Goal: Task Accomplishment & Management: Complete application form

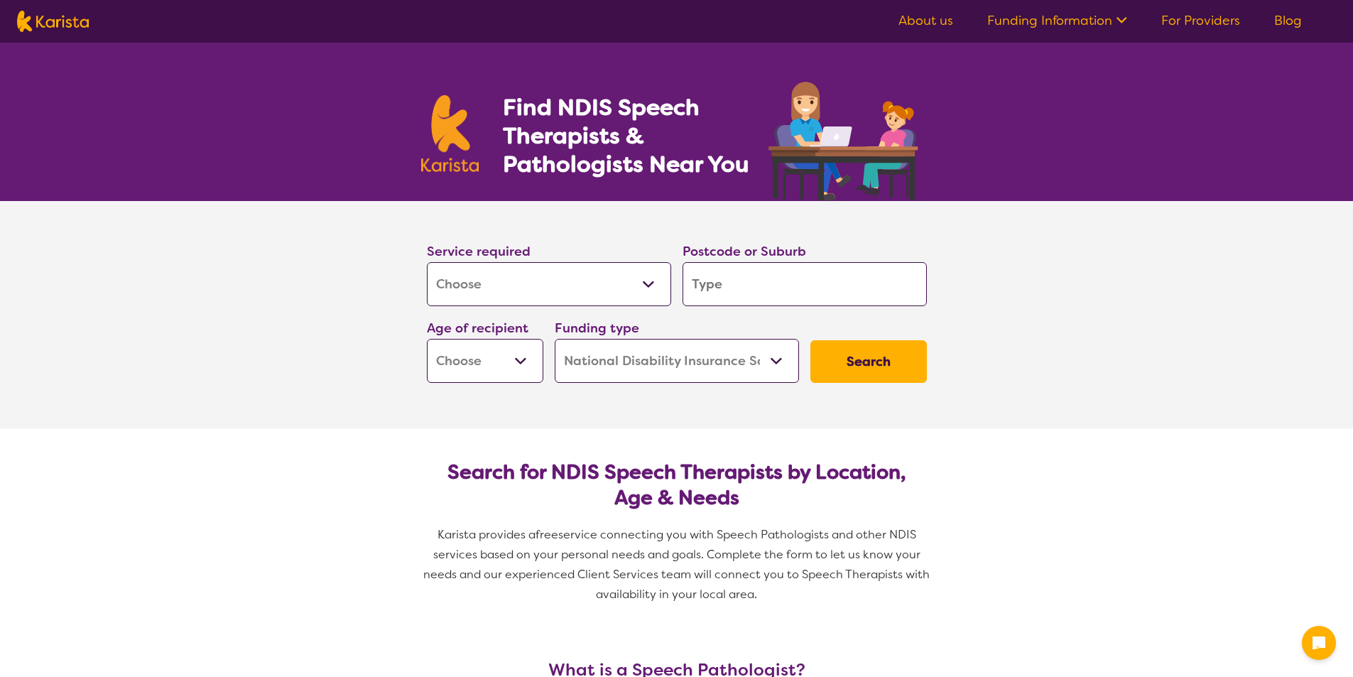
select select "[MEDICAL_DATA]"
select select "NDIS"
select select "[MEDICAL_DATA]"
select select "NDIS"
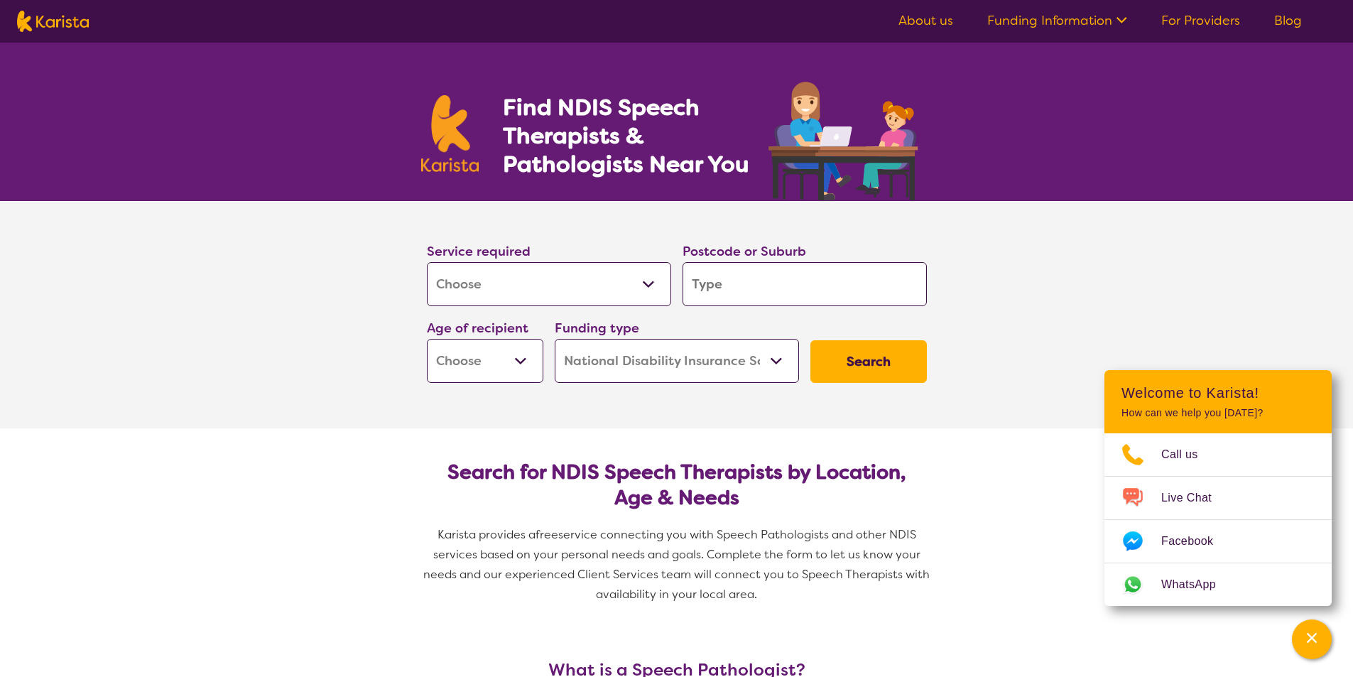
click at [761, 274] on input "search" at bounding box center [805, 284] width 244 height 44
type input "3"
type input "31"
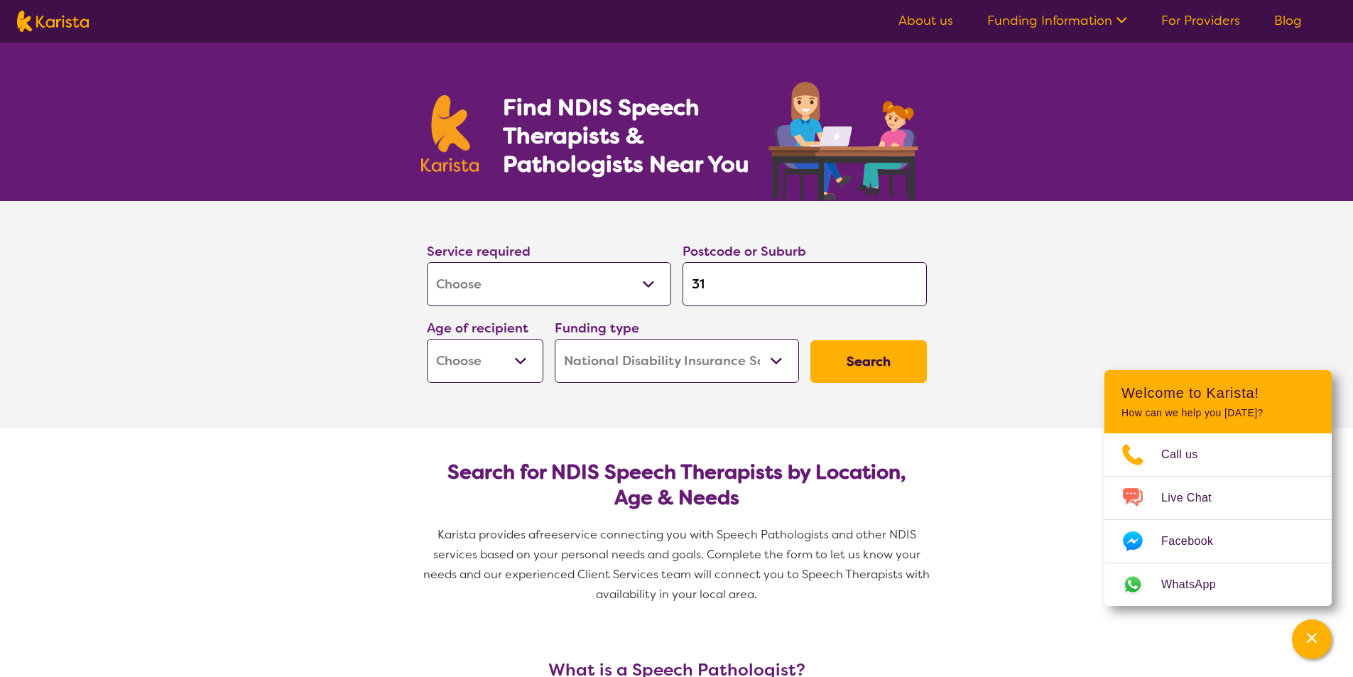
type input "313"
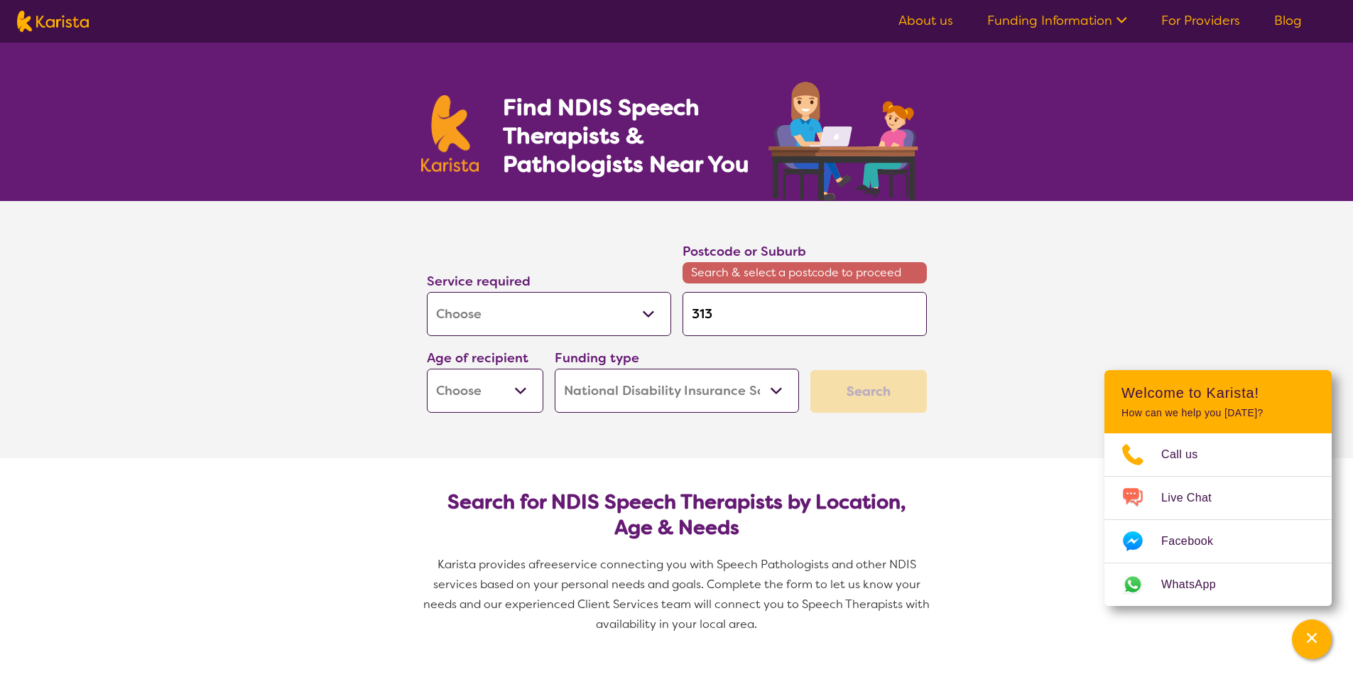
type input "3134"
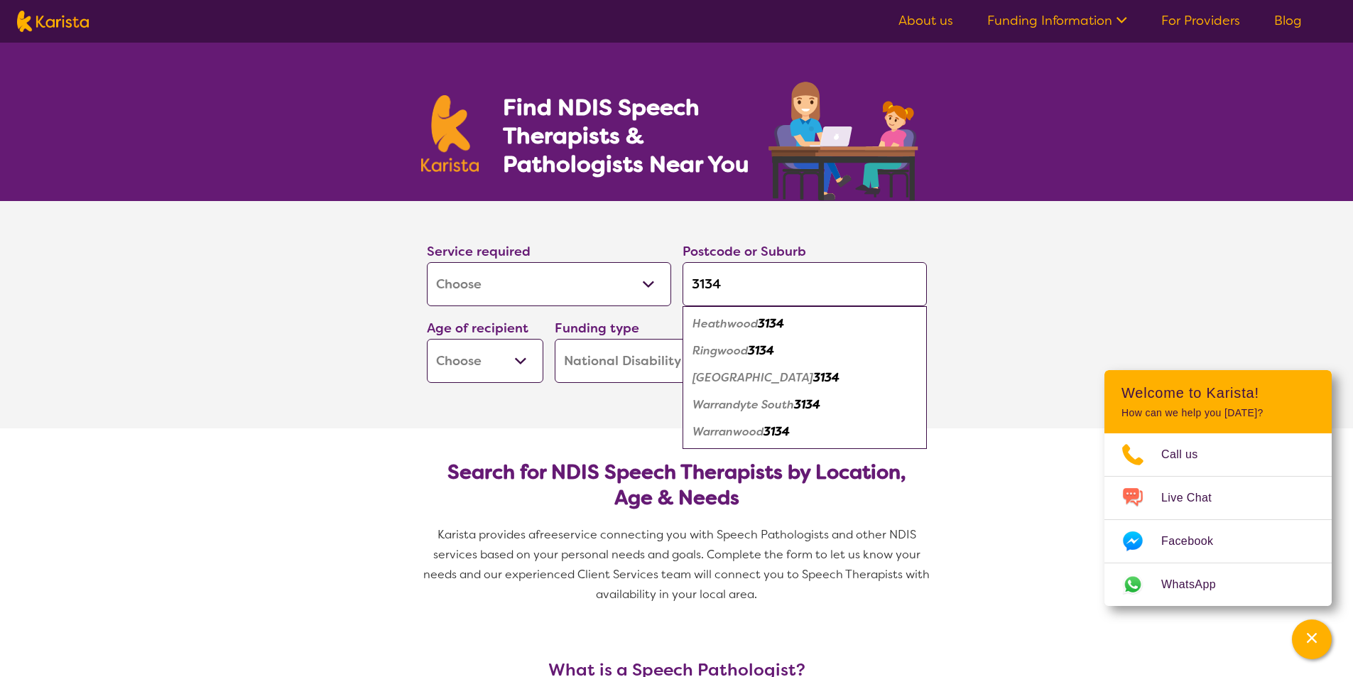
type input "3134"
click at [774, 371] on em "[GEOGRAPHIC_DATA]" at bounding box center [752, 377] width 121 height 15
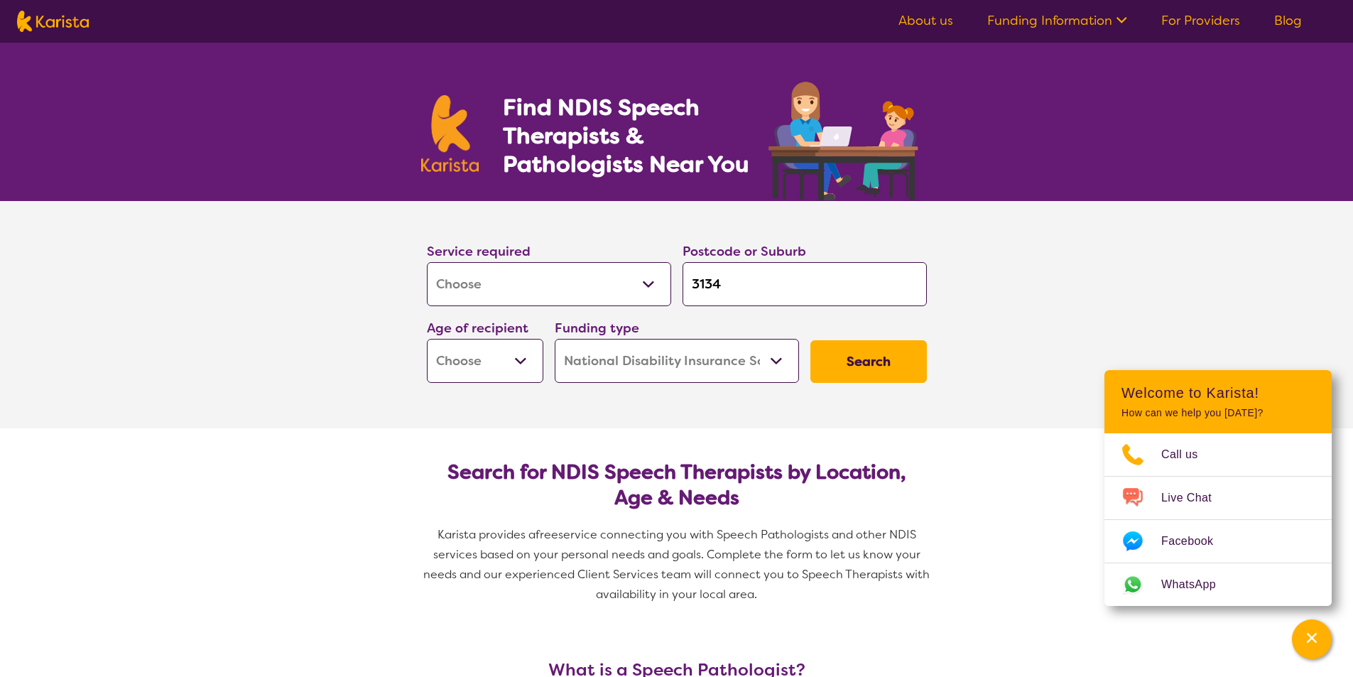
click at [519, 360] on select "Early Childhood - 0 to 9 Child - 10 to 11 Adolescent - 12 to 17 Adult - 18 to 6…" at bounding box center [485, 361] width 116 height 44
select select "AS"
click at [427, 339] on select "Early Childhood - 0 to 9 Child - 10 to 11 Adolescent - 12 to 17 Adult - 18 to 6…" at bounding box center [485, 361] width 116 height 44
select select "AS"
click at [885, 351] on button "Search" at bounding box center [868, 361] width 116 height 43
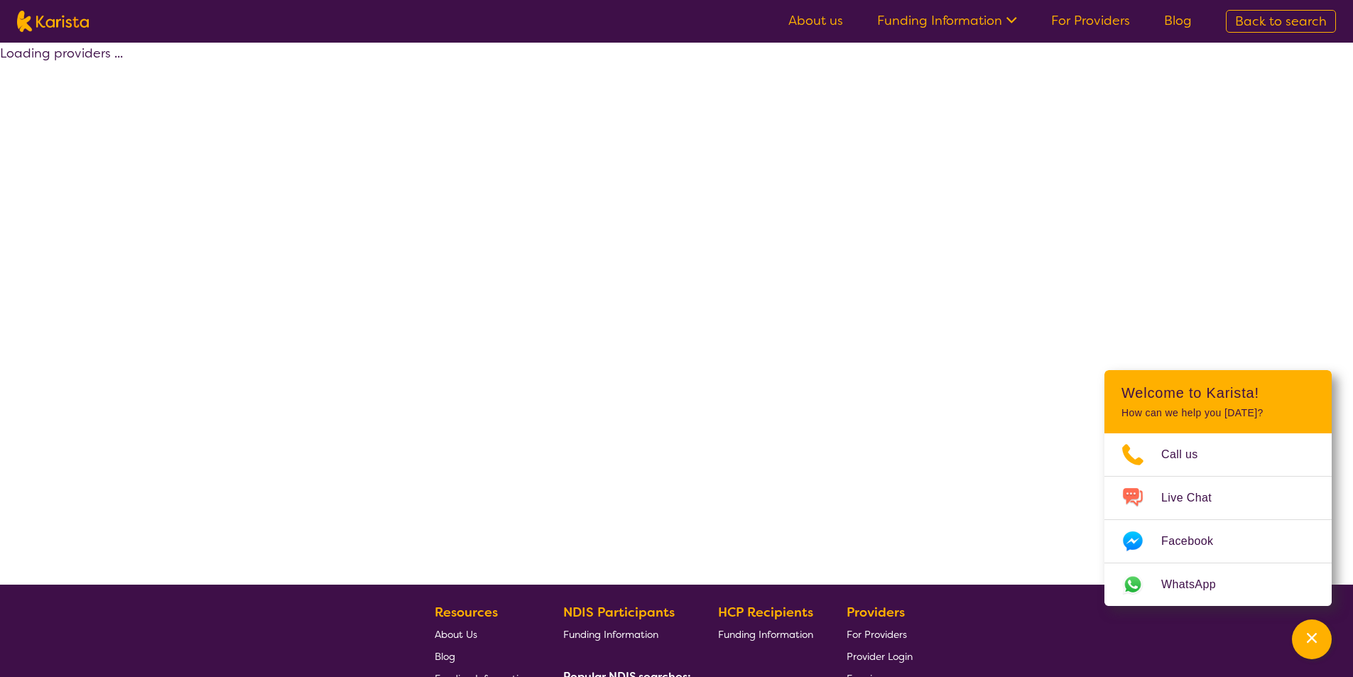
select select "by_score"
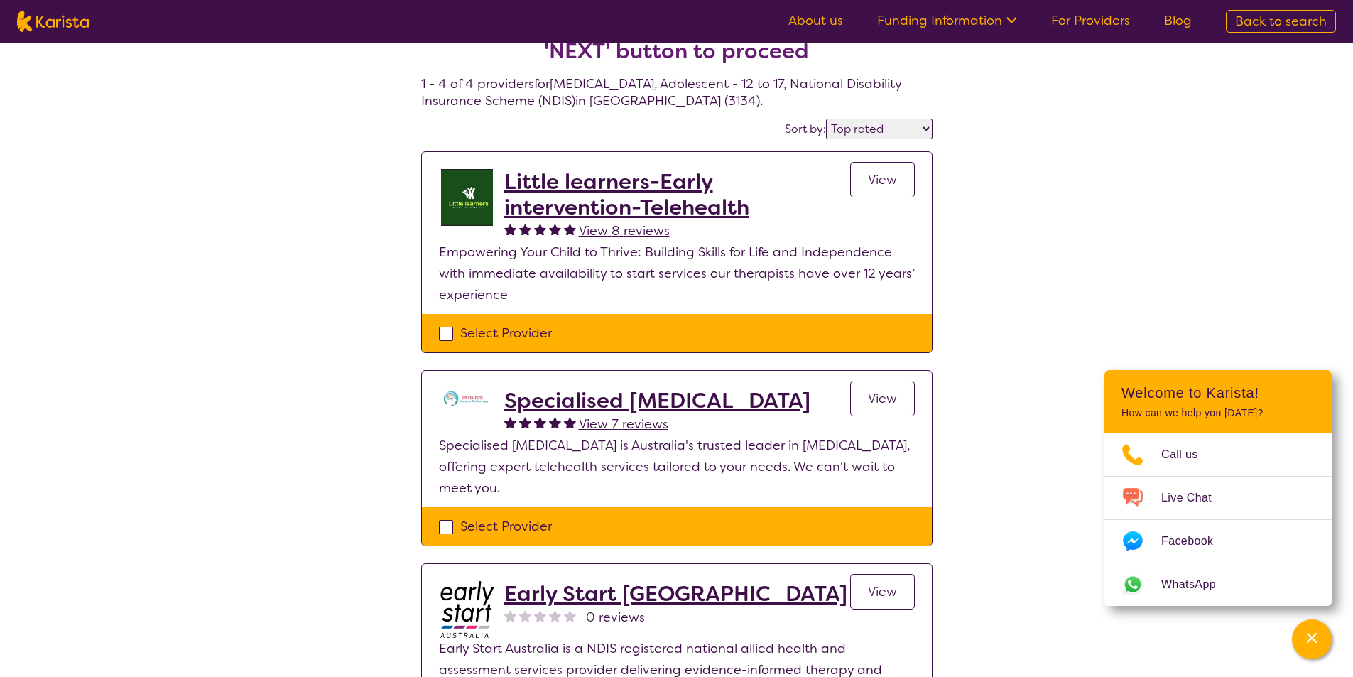
scroll to position [71, 0]
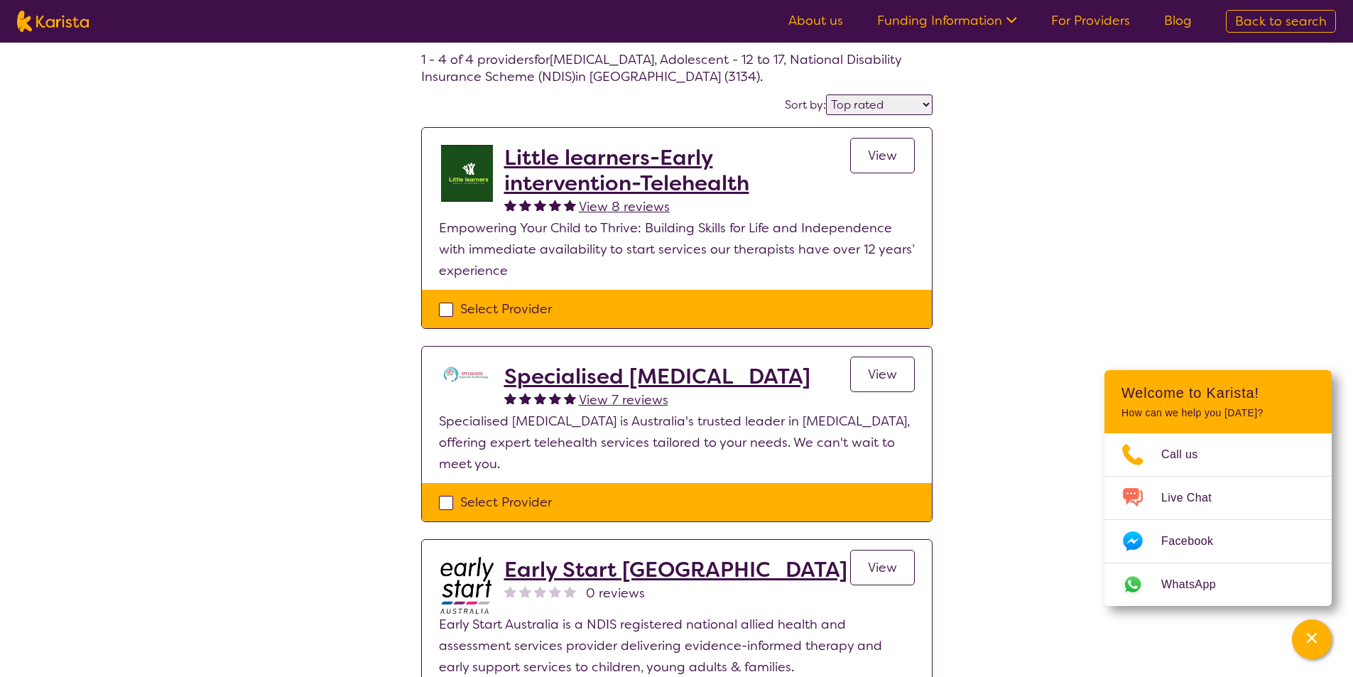
click at [449, 310] on div "Select Provider" at bounding box center [677, 308] width 476 height 21
checkbox input "true"
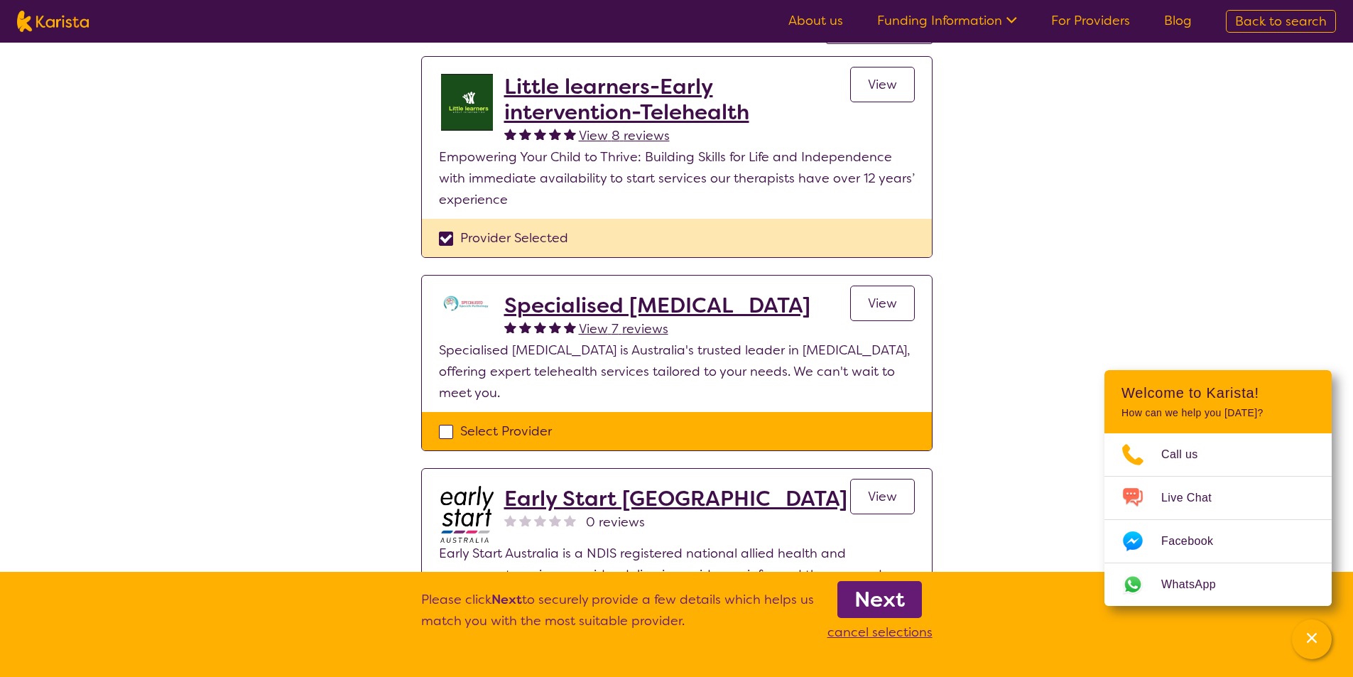
click at [446, 432] on div "Select Provider" at bounding box center [677, 430] width 476 height 21
checkbox input "true"
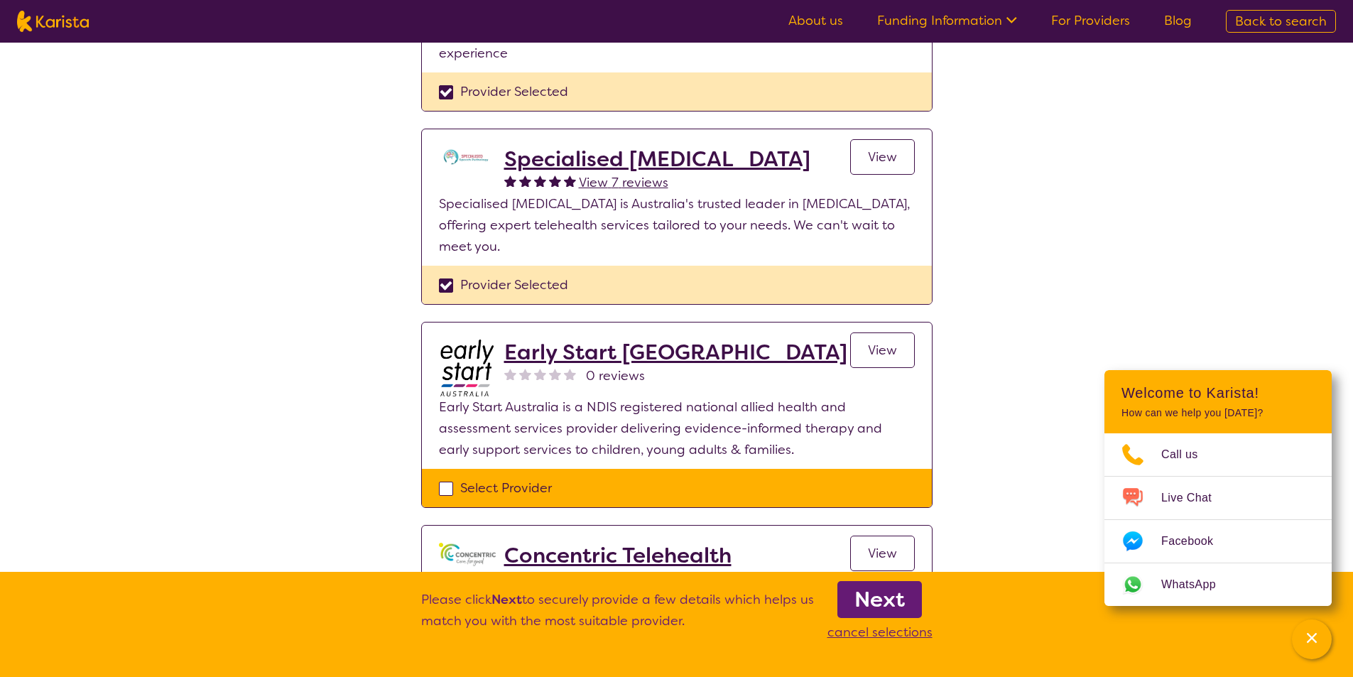
scroll to position [355, 0]
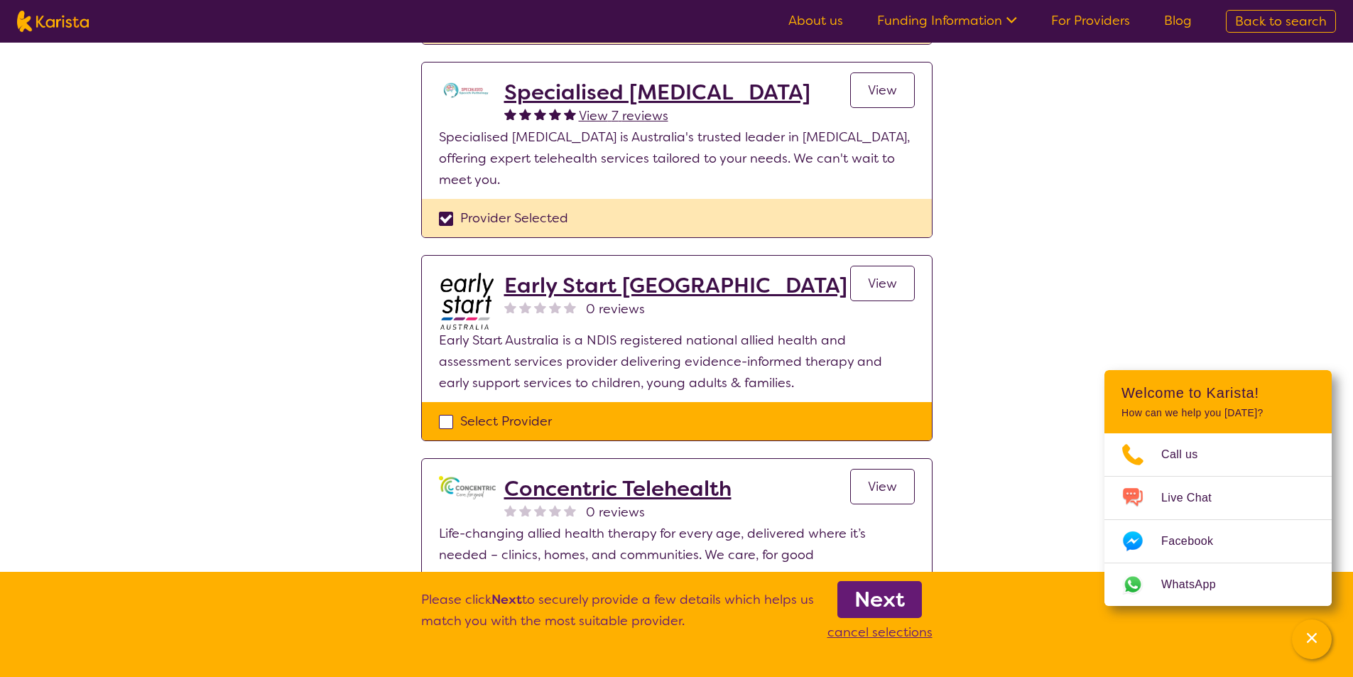
click at [442, 424] on div "Select Provider" at bounding box center [677, 421] width 476 height 21
checkbox input "true"
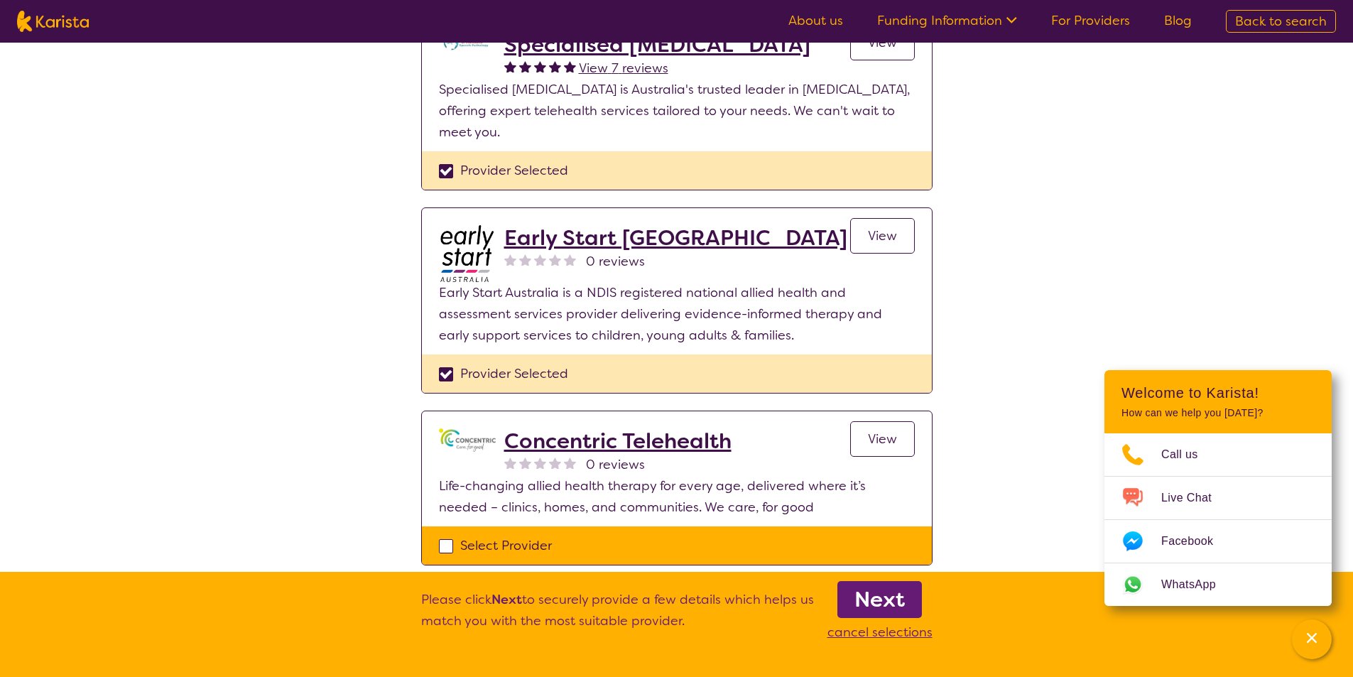
scroll to position [355, 0]
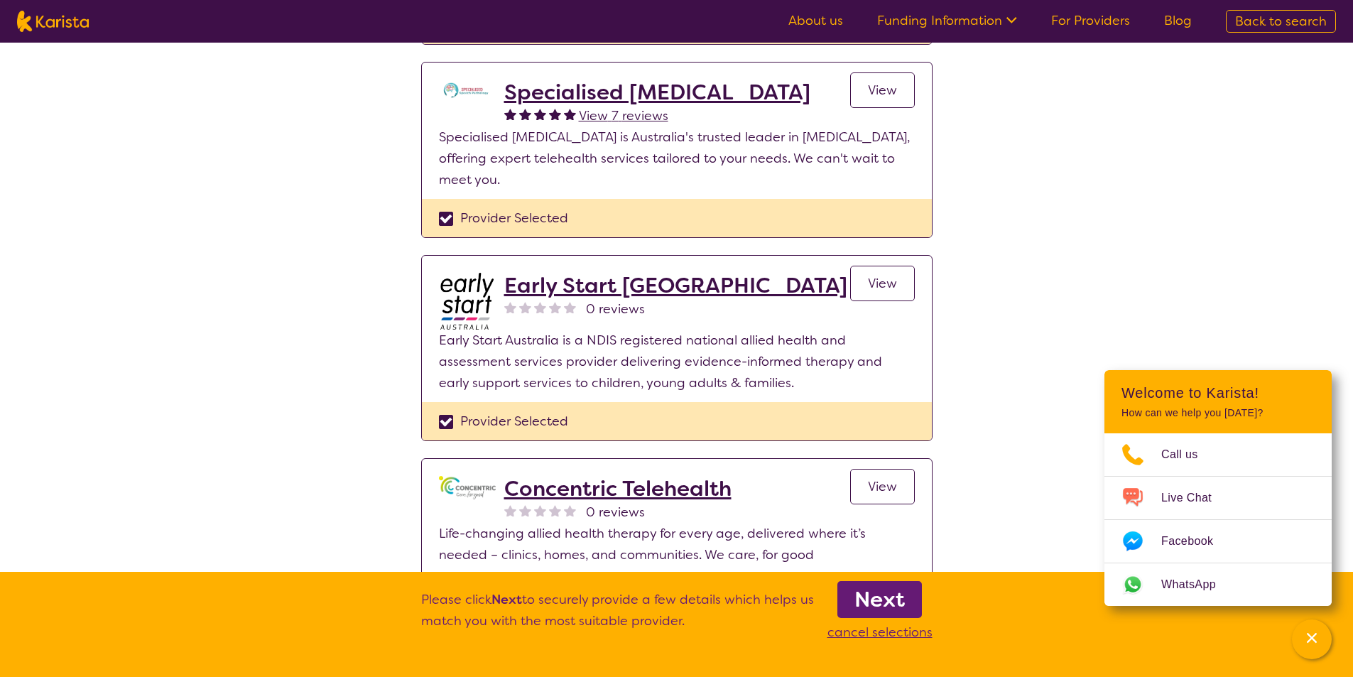
click at [870, 604] on b "Next" at bounding box center [879, 599] width 50 height 28
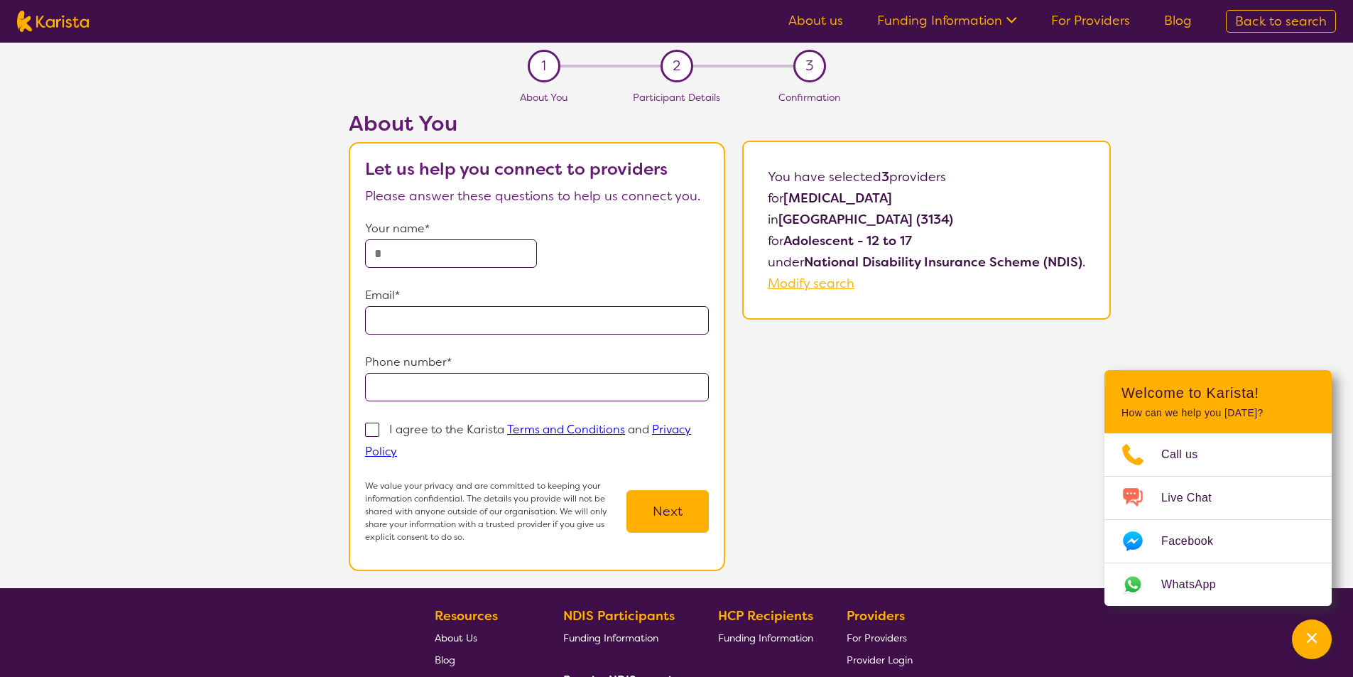
click at [400, 256] on input "text" at bounding box center [451, 253] width 172 height 28
click at [400, 251] on input "text" at bounding box center [451, 253] width 172 height 28
click at [354, 313] on section "Let us help you connect to providers Please answer these questions to help us c…" at bounding box center [537, 356] width 376 height 429
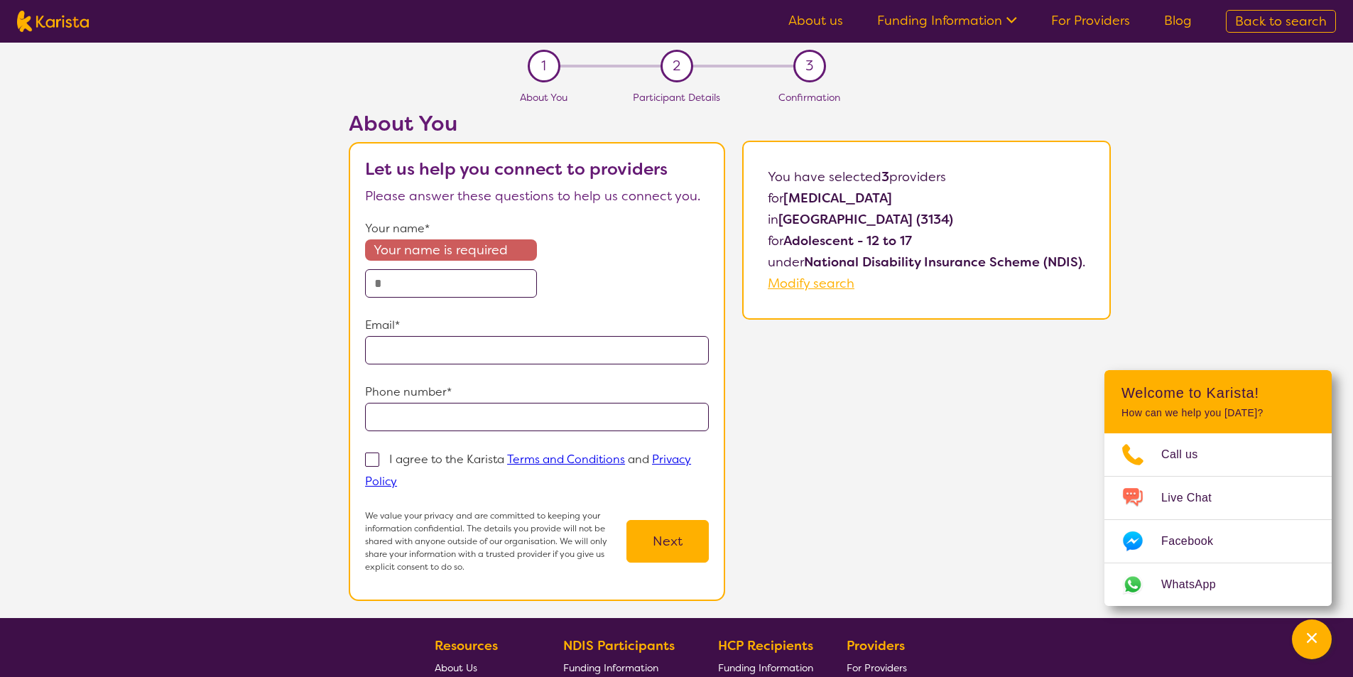
click at [421, 282] on input "text" at bounding box center [451, 283] width 172 height 28
